Goal: Task Accomplishment & Management: Use online tool/utility

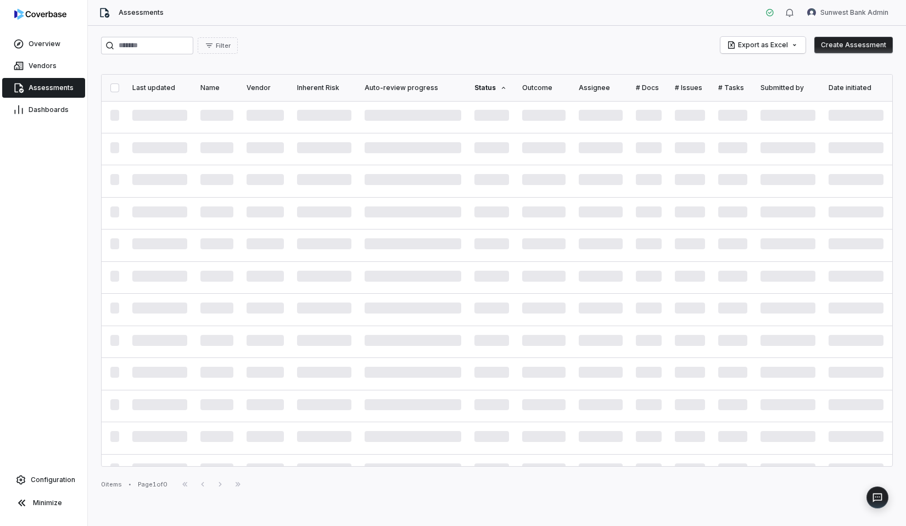
click at [849, 48] on button "Create Assessment" at bounding box center [854, 45] width 79 height 16
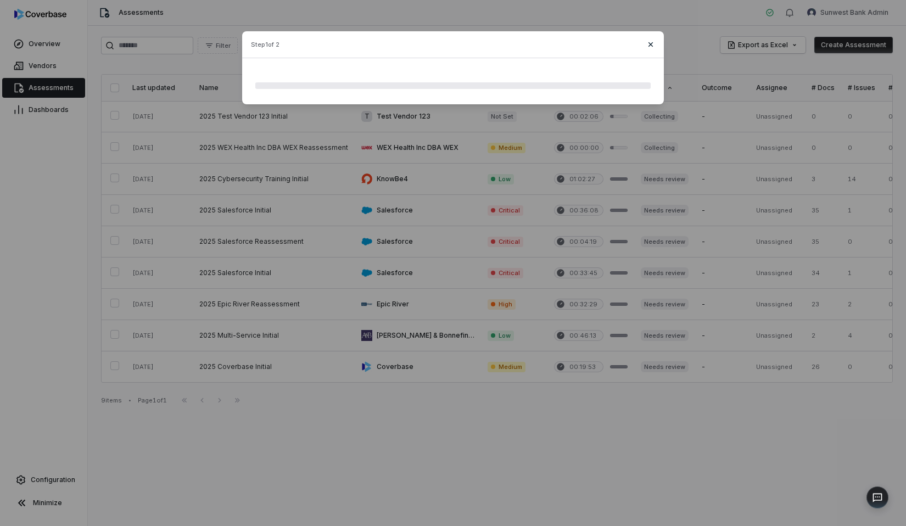
click at [650, 43] on icon "button" at bounding box center [651, 44] width 9 height 9
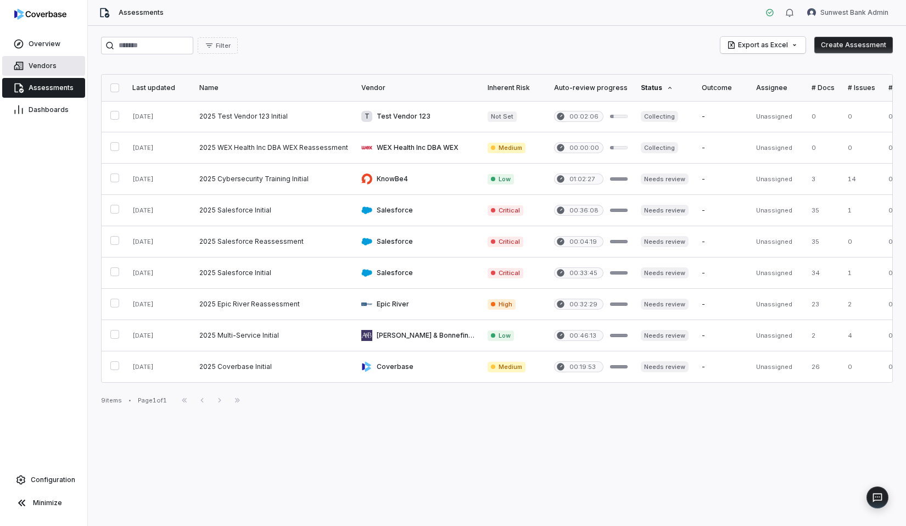
click at [76, 57] on link "Vendors" at bounding box center [43, 66] width 83 height 20
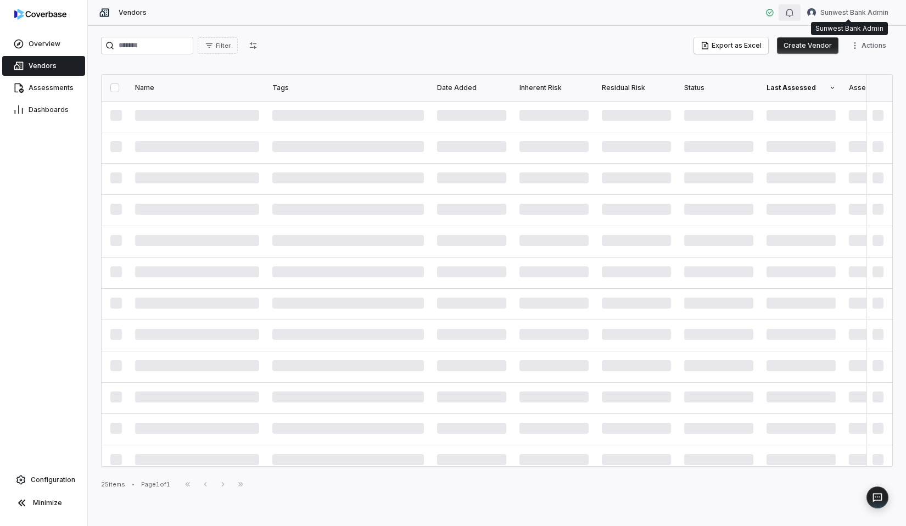
click at [794, 9] on icon "button" at bounding box center [790, 12] width 9 height 9
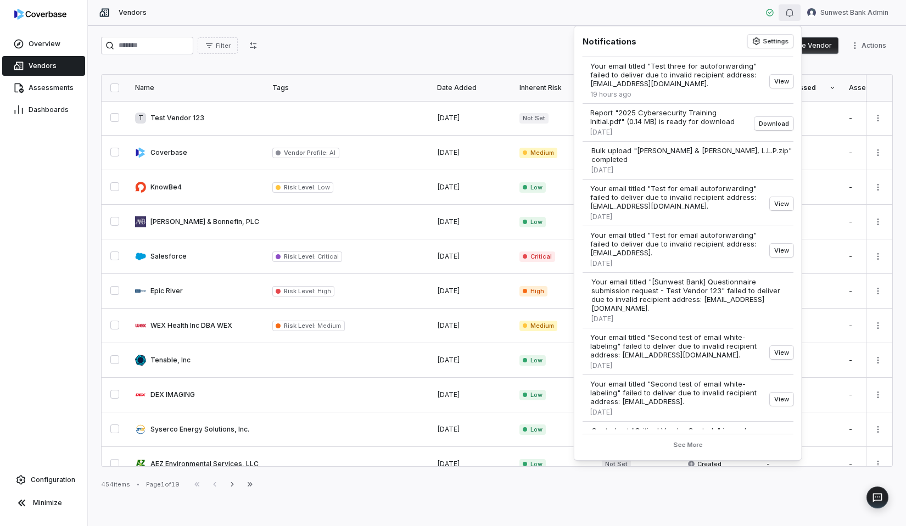
click at [566, 41] on div "Filter Export as Excel Create Vendor Actions" at bounding box center [497, 46] width 792 height 18
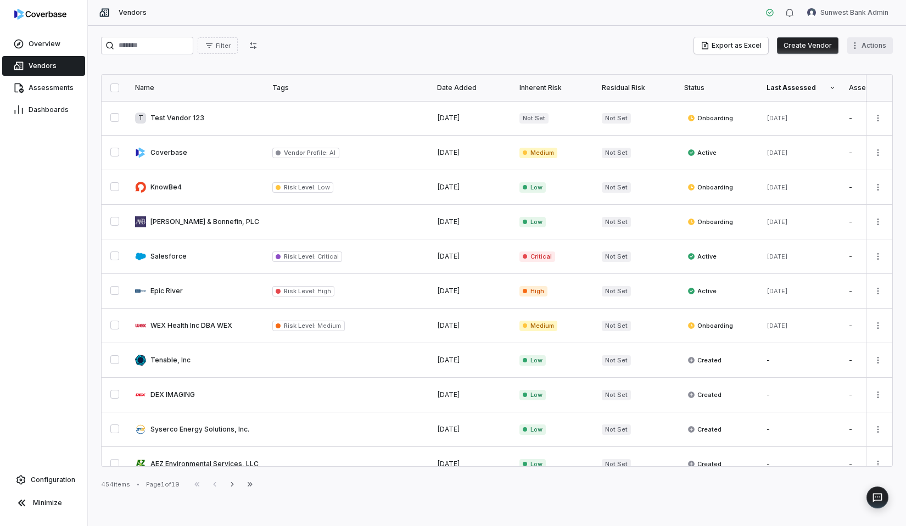
click at [856, 51] on html "Overview Vendors Assessments Dashboards Configuration Minimize Vendors Sunwest …" at bounding box center [453, 263] width 906 height 526
click at [821, 87] on div "Bulk Upload Vendor Documents" at bounding box center [820, 87] width 133 height 18
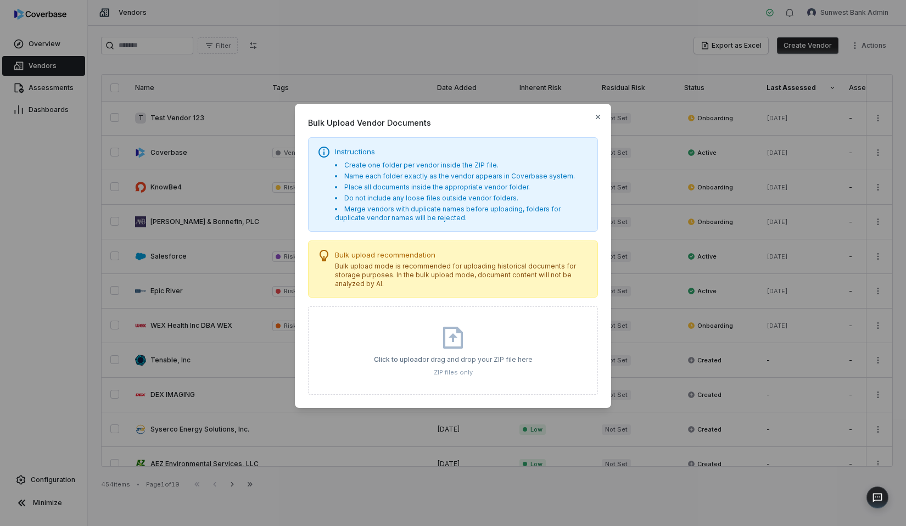
click at [403, 333] on div "Click to upload or drag and drop your ZIP file here ZIP files only" at bounding box center [453, 351] width 159 height 52
click at [461, 334] on icon at bounding box center [453, 338] width 20 height 22
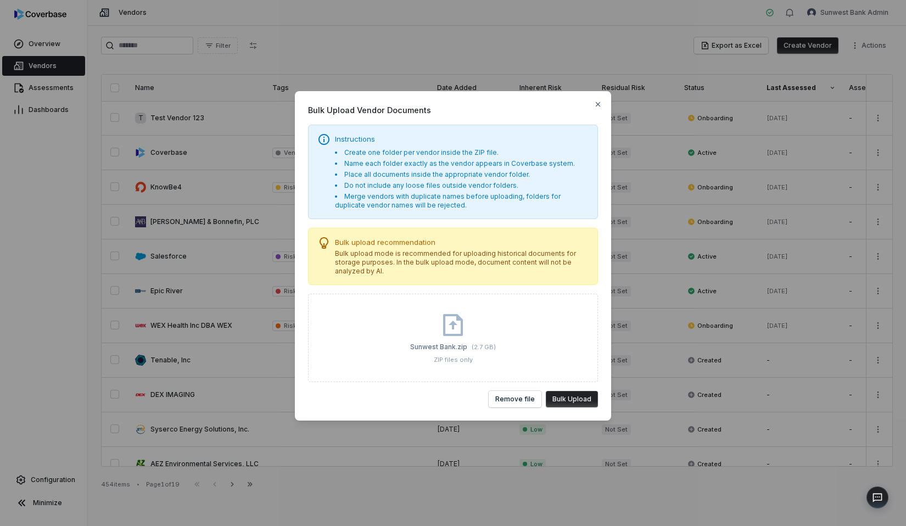
click at [565, 401] on button "Bulk Upload" at bounding box center [572, 399] width 52 height 16
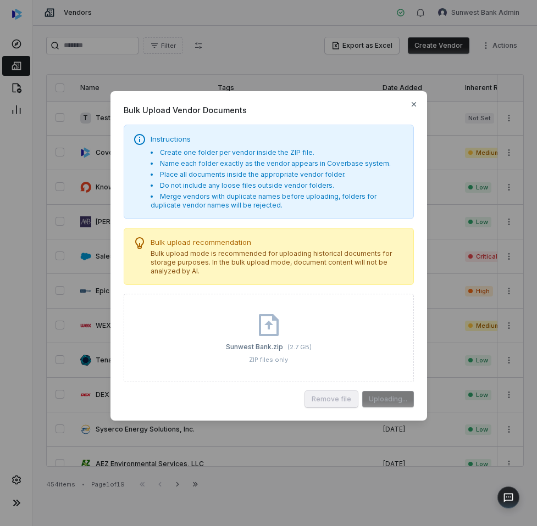
click at [377, 191] on ul "Create one folder per vendor inside the ZIP file. Name each folder exactly as t…" at bounding box center [278, 179] width 254 height 62
